Goal: Navigation & Orientation: Understand site structure

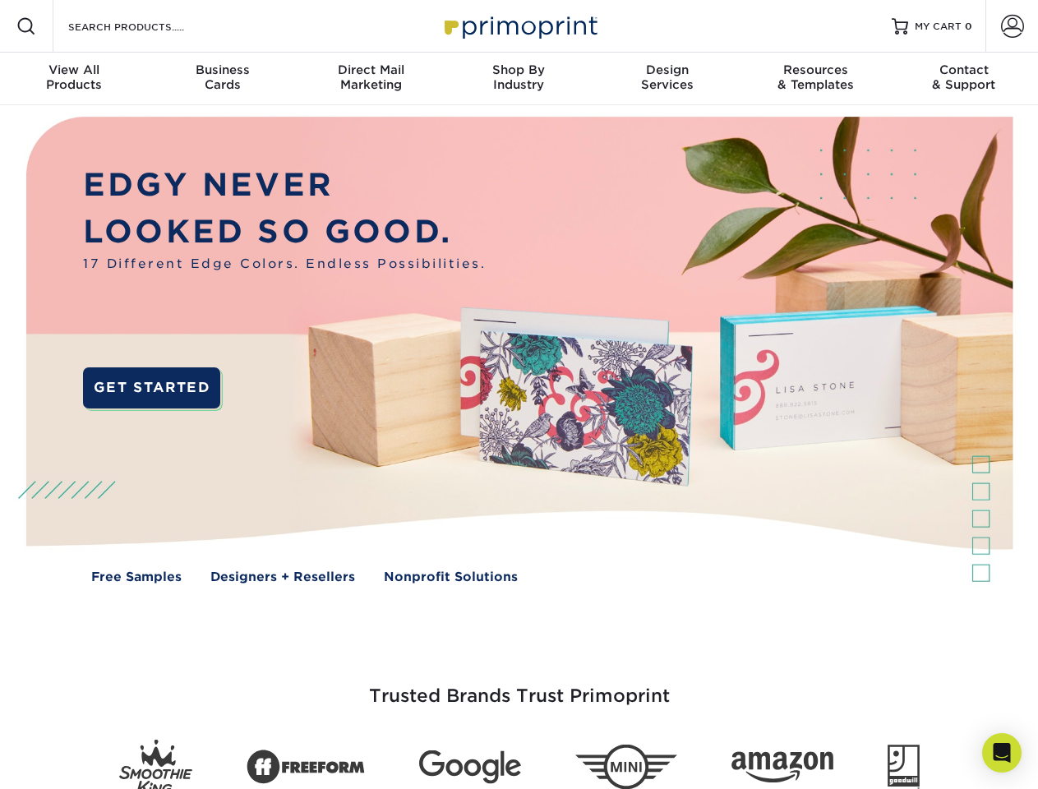
click at [519, 394] on img at bounding box center [518, 362] width 1027 height 514
click at [26, 26] on span at bounding box center [26, 26] width 20 height 20
click at [1012, 26] on span at bounding box center [1012, 26] width 23 height 23
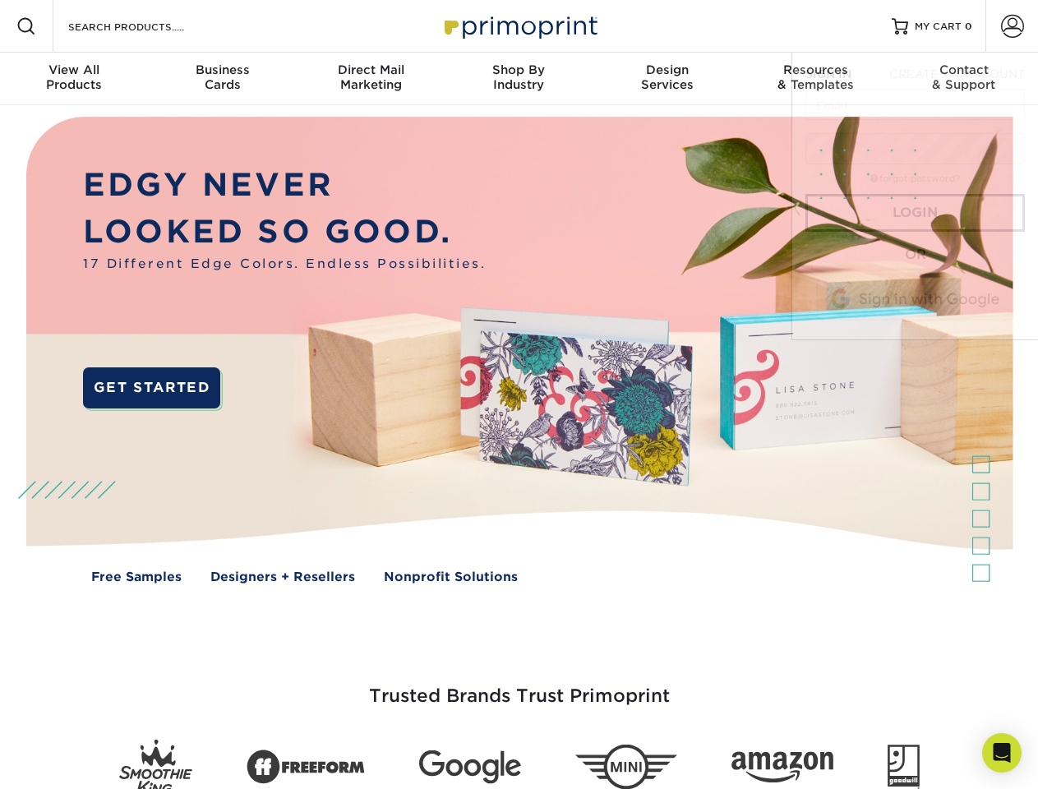
click at [74, 79] on div "View All Products" at bounding box center [74, 77] width 148 height 30
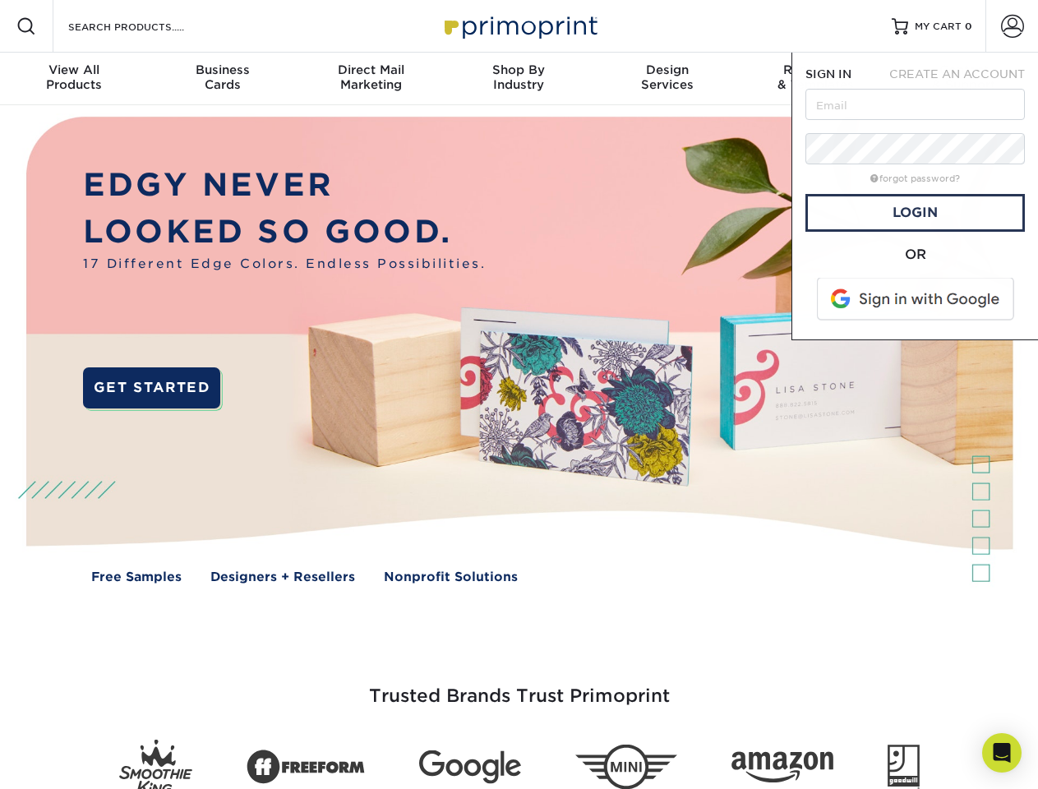
click at [222, 79] on div "Business Cards" at bounding box center [222, 77] width 148 height 30
click at [371, 79] on div "Direct Mail Marketing" at bounding box center [371, 77] width 148 height 30
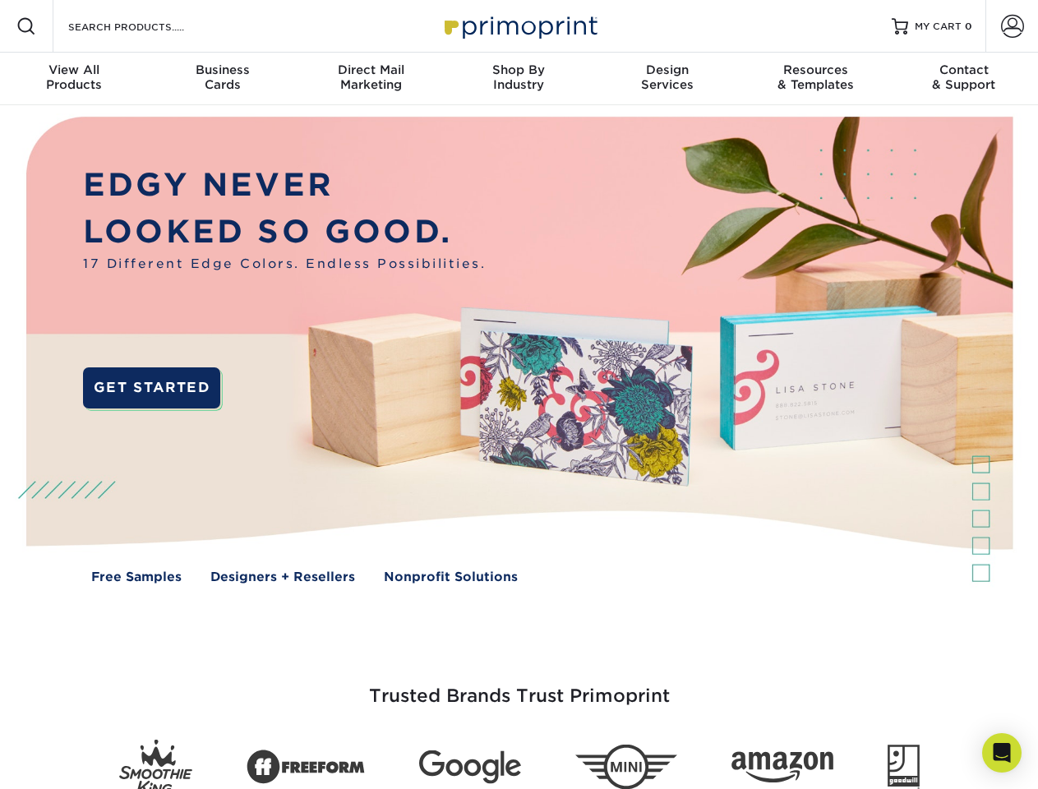
click at [519, 79] on div "Shop By Industry" at bounding box center [519, 77] width 148 height 30
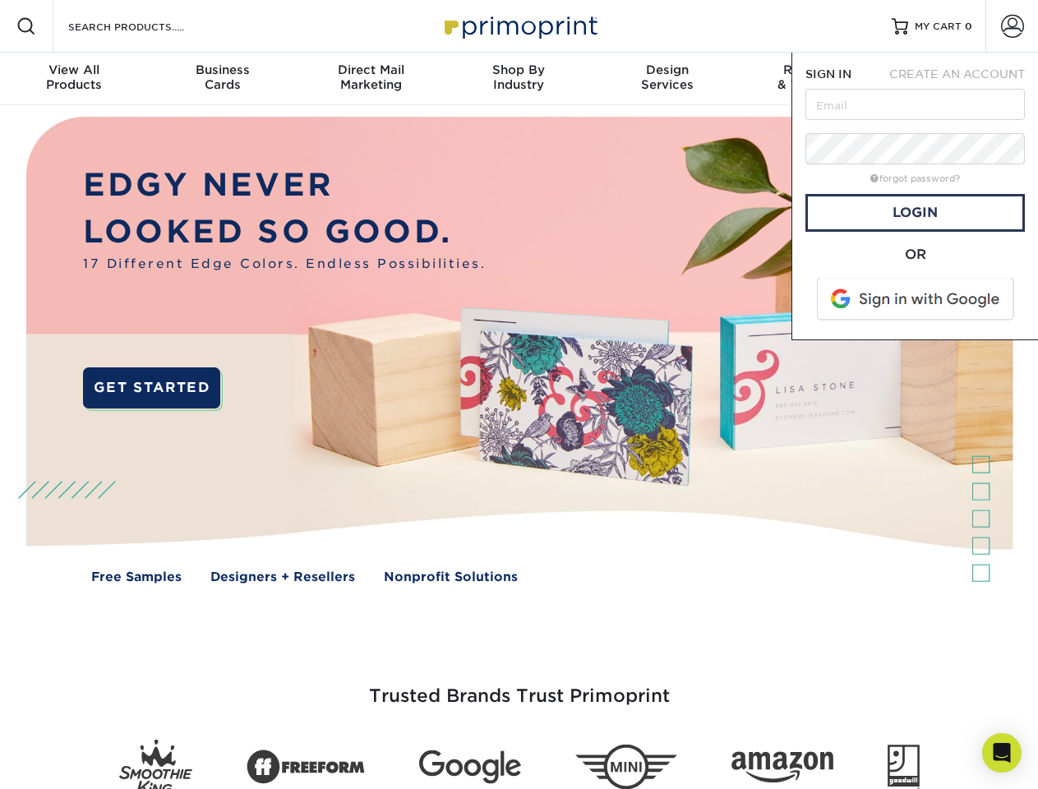
click at [667, 79] on div "Design Services" at bounding box center [667, 77] width 148 height 30
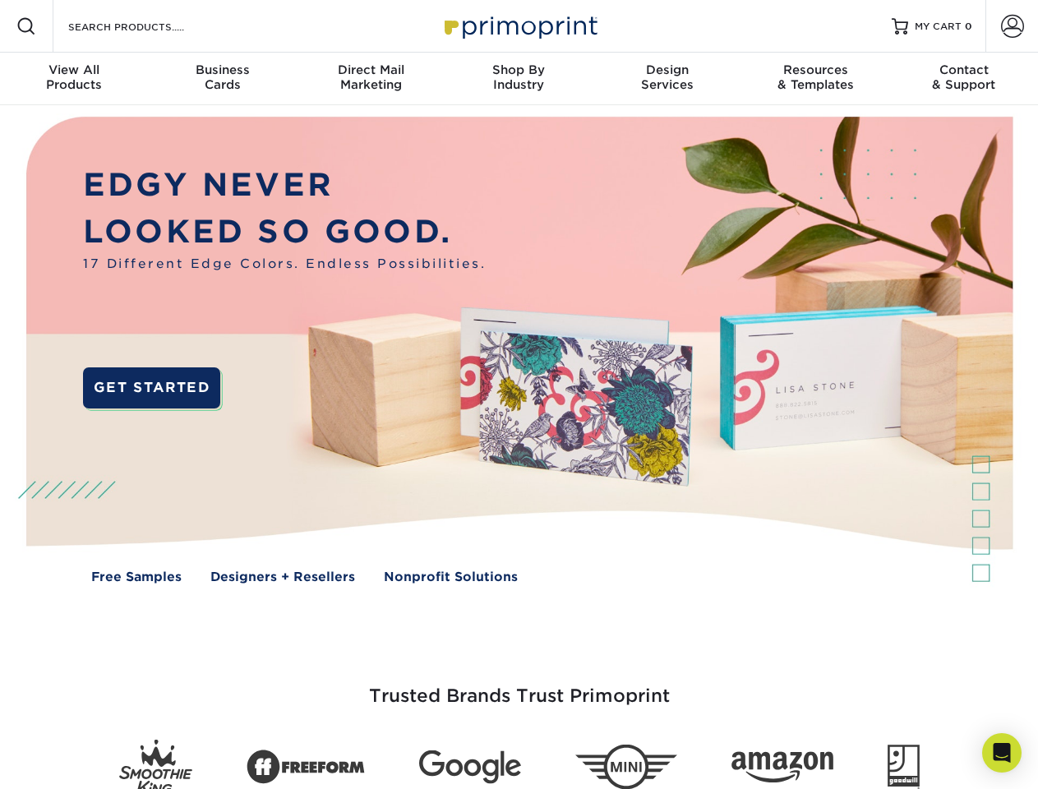
click at [815, 79] on span "SIGN IN" at bounding box center [828, 73] width 46 height 13
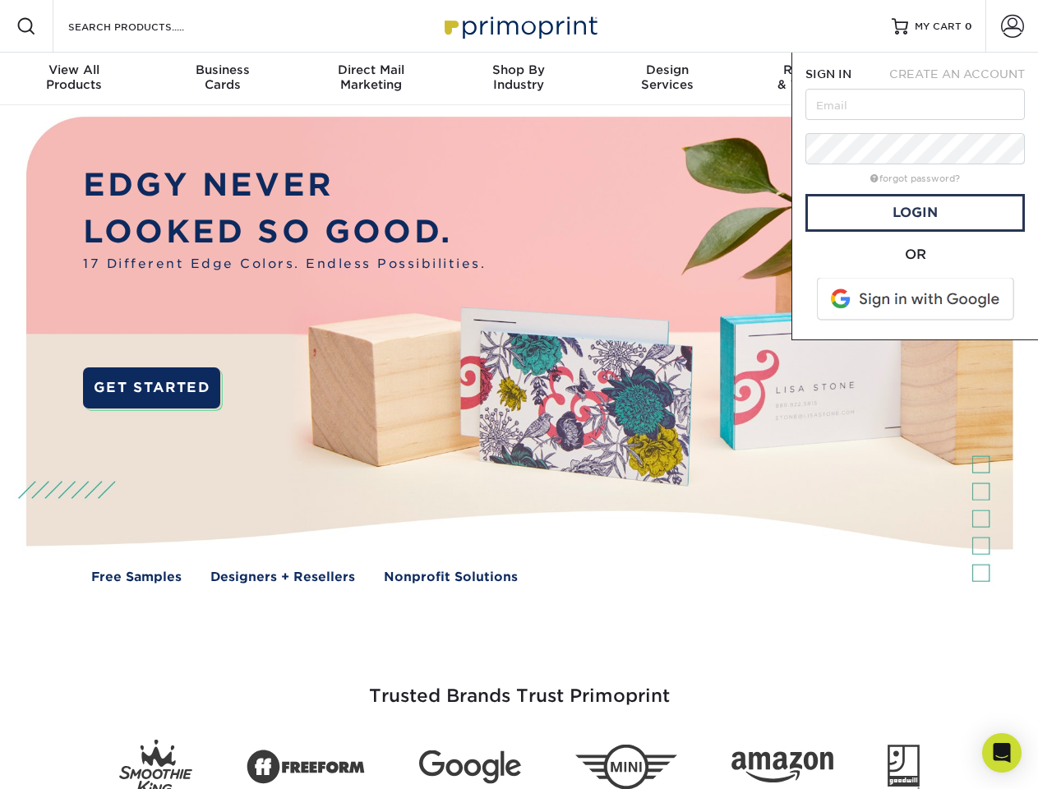
click at [964, 79] on div "Contact & Support" at bounding box center [964, 77] width 148 height 30
